Goal: Information Seeking & Learning: Find specific page/section

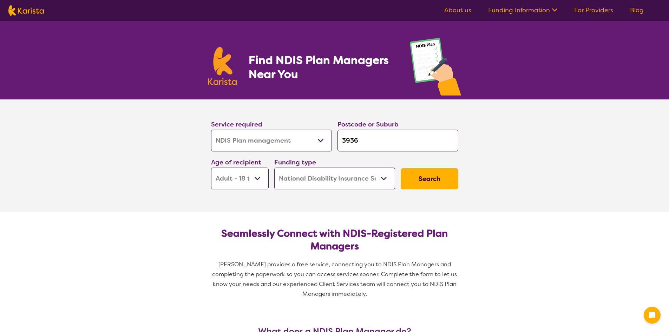
select select "NDIS Plan management"
select select "AD"
select select "NDIS"
select select "NDIS Plan management"
select select "AD"
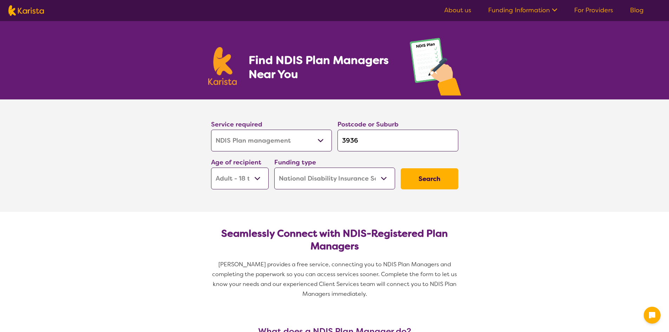
select select "NDIS"
drag, startPoint x: 379, startPoint y: 142, endPoint x: 312, endPoint y: 142, distance: 66.8
click at [312, 142] on div "Service required Allied Health Assistant Assessment ([MEDICAL_DATA] or [MEDICAL…" at bounding box center [334, 154] width 253 height 76
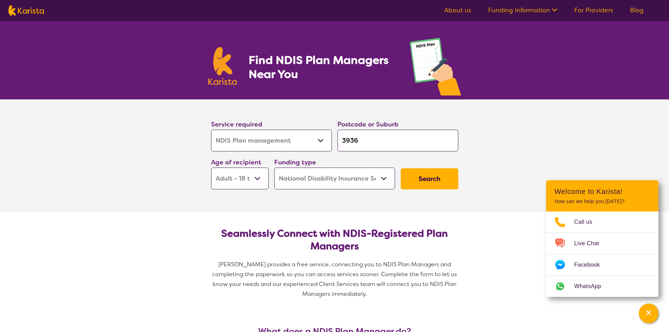
click at [396, 145] on input "3936" at bounding box center [398, 141] width 121 height 22
drag, startPoint x: 397, startPoint y: 144, endPoint x: 271, endPoint y: 138, distance: 126.3
click at [271, 138] on div "Service required Allied Health Assistant Assessment ([MEDICAL_DATA] or [MEDICAL…" at bounding box center [334, 154] width 253 height 76
type input "3"
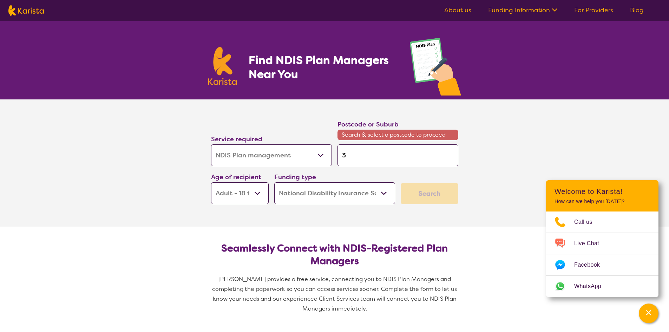
type input "39"
type input "397"
type input "3977"
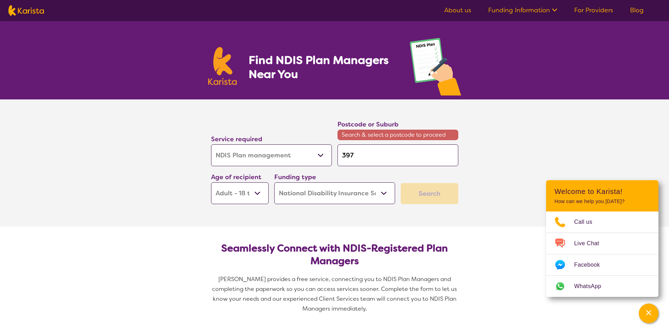
type input "3977"
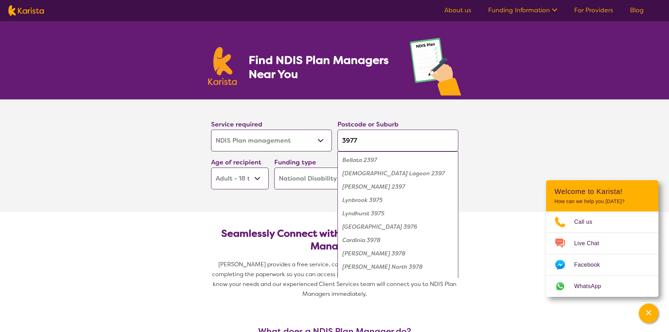
type input "3977"
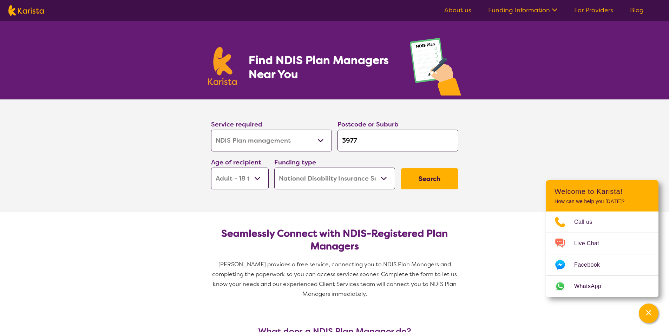
click at [411, 183] on button "Search" at bounding box center [430, 178] width 58 height 21
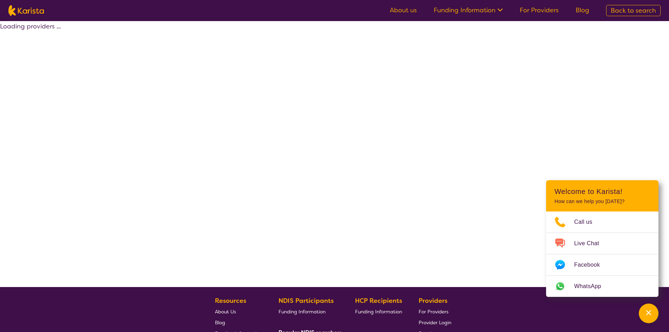
select select "by_score"
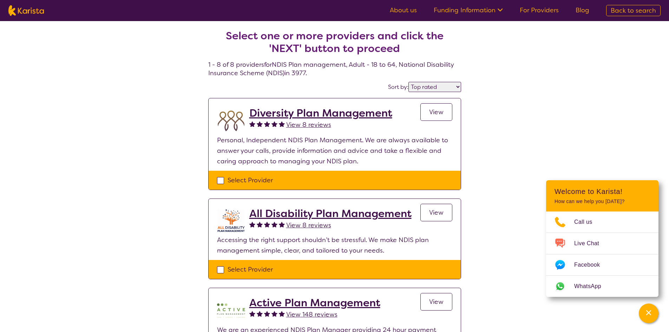
select select "NDIS Plan management"
select select "AD"
select select "NDIS"
select select "NDIS Plan management"
select select "AD"
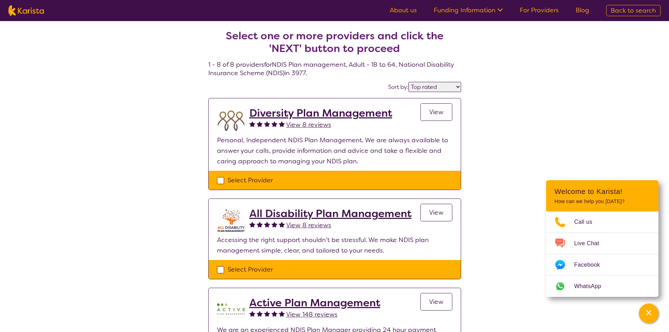
select select "NDIS"
